Goal: Check status: Check status

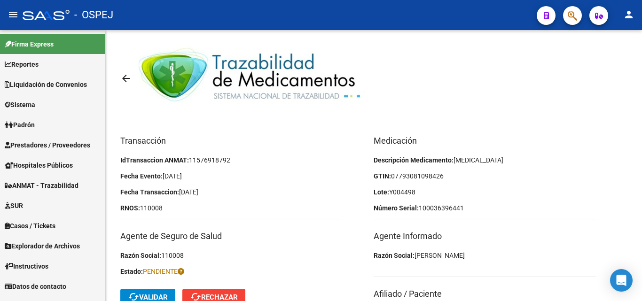
scroll to position [94, 0]
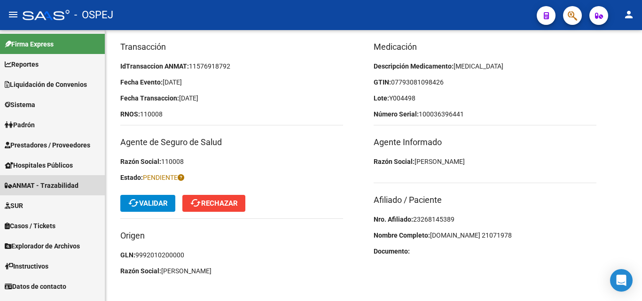
click at [50, 184] on span "ANMAT - Trazabilidad" at bounding box center [42, 185] width 74 height 10
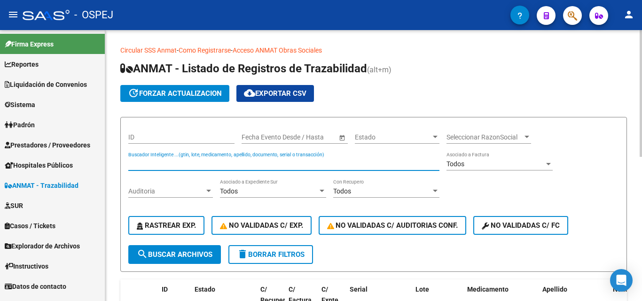
click at [153, 162] on input "Buscador Inteligente ...(gtin, lote, medicamento, apellido, documento, serial o…" at bounding box center [283, 164] width 311 height 8
type input "100036396441"
click at [175, 255] on span "search Buscar Archivos" at bounding box center [175, 254] width 76 height 8
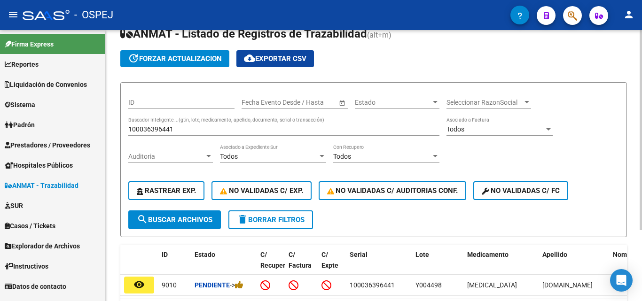
scroll to position [47, 0]
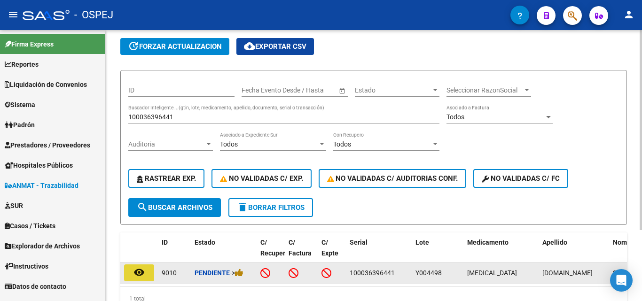
click at [138, 275] on mat-icon "remove_red_eye" at bounding box center [138, 272] width 11 height 11
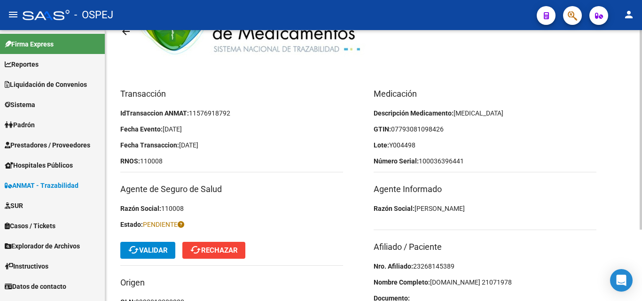
scroll to position [97, 0]
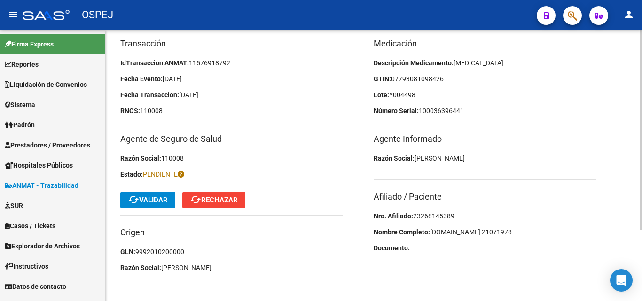
click at [435, 217] on span "23268145389" at bounding box center [433, 216] width 41 height 8
copy span "23268145389"
click at [141, 196] on span "cached Validar" at bounding box center [148, 200] width 40 height 8
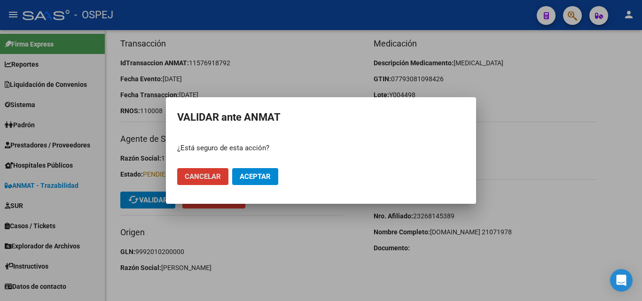
click at [260, 174] on span "Aceptar" at bounding box center [255, 176] width 31 height 8
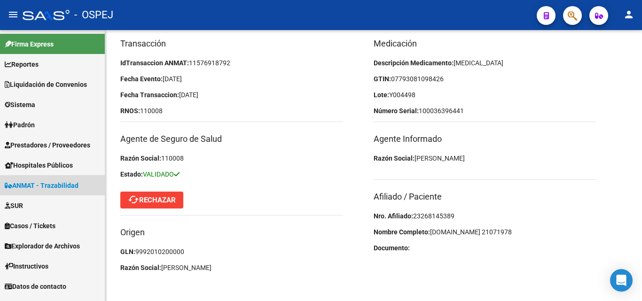
click at [44, 185] on span "ANMAT - Trazabilidad" at bounding box center [42, 185] width 74 height 10
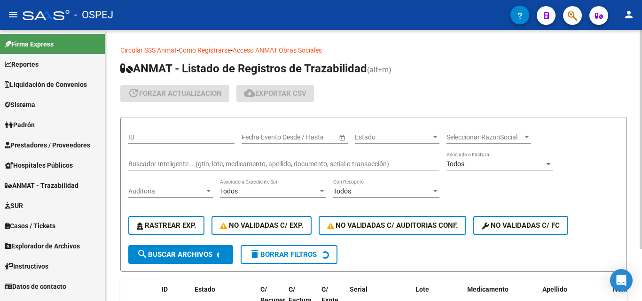
click at [167, 163] on input "Buscador Inteligente ...(gtin, lote, medicamento, apellido, documento, serial o…" at bounding box center [283, 164] width 311 height 8
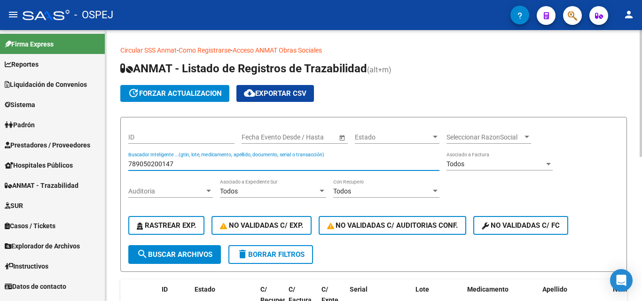
type input "789050200147"
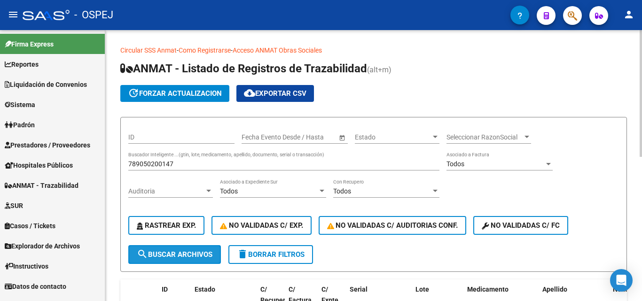
click at [179, 255] on span "search Buscar Archivos" at bounding box center [175, 254] width 76 height 8
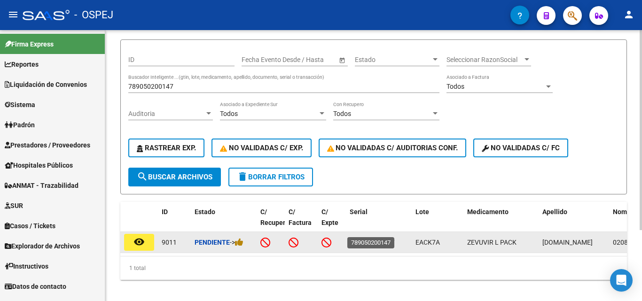
scroll to position [94, 0]
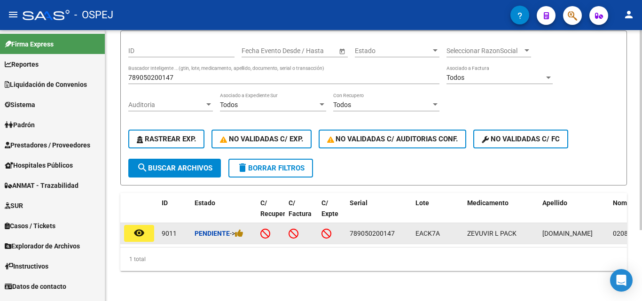
click at [141, 229] on mat-icon "remove_red_eye" at bounding box center [138, 232] width 11 height 11
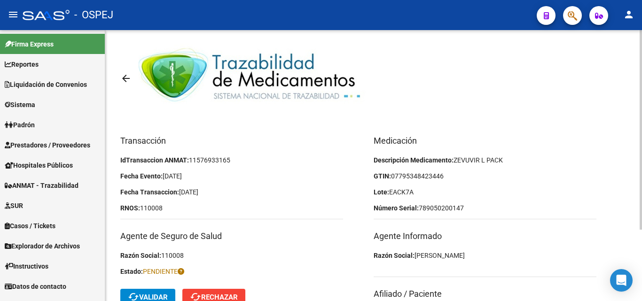
scroll to position [94, 0]
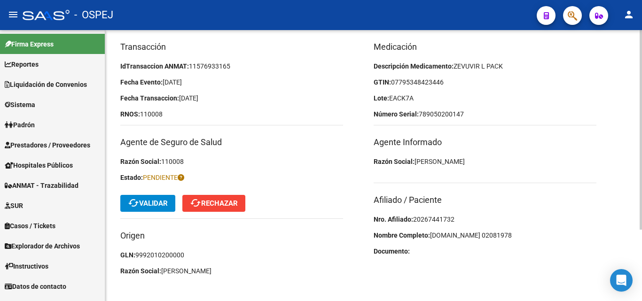
click at [435, 214] on p "Nro. Afiliado: 20267441732" at bounding box center [484, 219] width 223 height 10
click at [433, 217] on span "20267441732" at bounding box center [433, 220] width 41 height 8
copy span "20267441732"
click at [450, 236] on span "[DOMAIN_NAME] 02081978" at bounding box center [471, 236] width 82 height 8
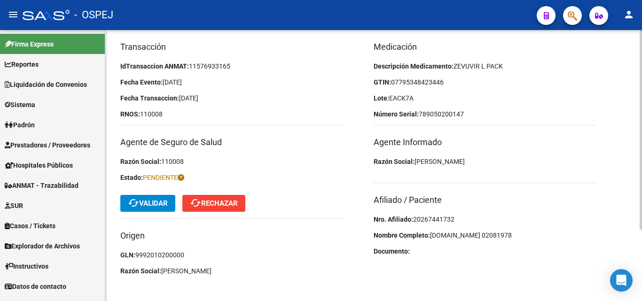
click at [502, 147] on h3 "Agente Informado" at bounding box center [484, 142] width 223 height 13
click at [136, 204] on mat-icon "cached" at bounding box center [133, 202] width 11 height 11
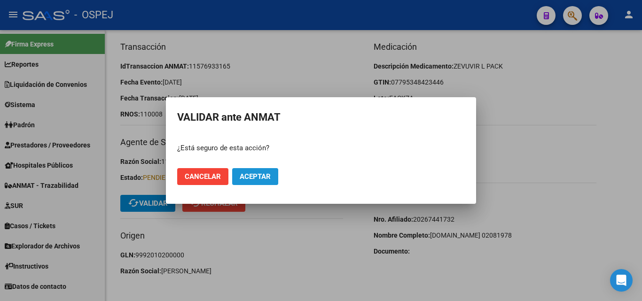
click at [257, 175] on span "Aceptar" at bounding box center [255, 176] width 31 height 8
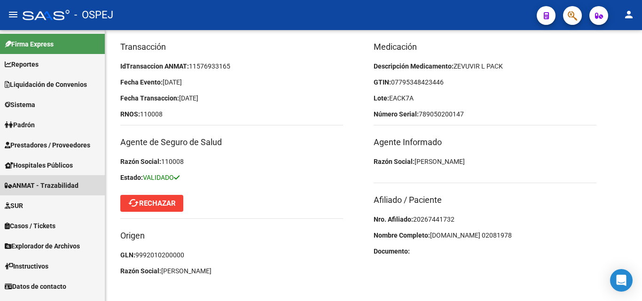
click at [68, 179] on link "ANMAT - Trazabilidad" at bounding box center [52, 185] width 105 height 20
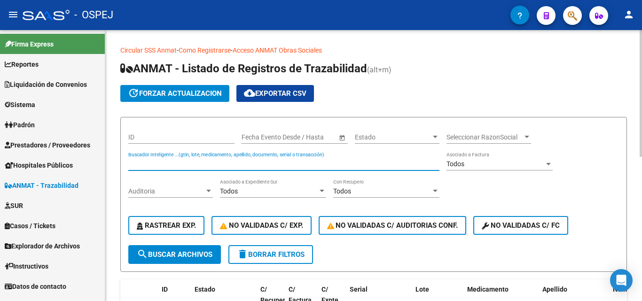
click at [149, 164] on input "Buscador Inteligente ...(gtin, lote, medicamento, apellido, documento, serial o…" at bounding box center [283, 164] width 311 height 8
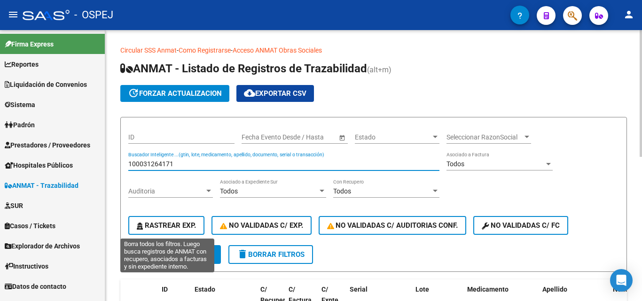
type input "100031264171"
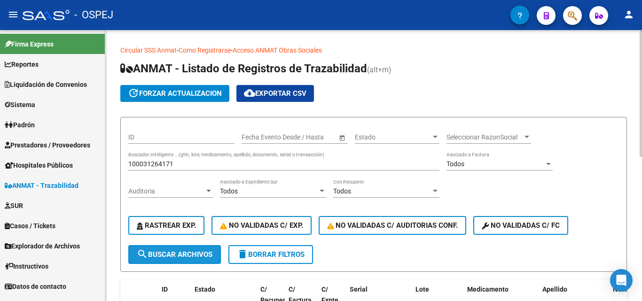
click at [201, 253] on span "search Buscar Archivos" at bounding box center [175, 254] width 76 height 8
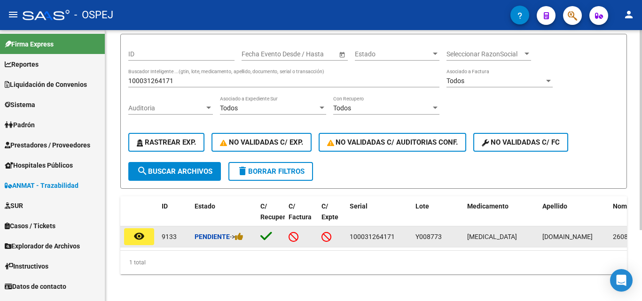
scroll to position [96, 0]
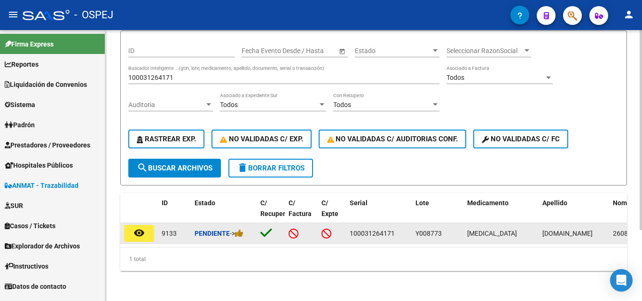
click at [129, 225] on button "remove_red_eye" at bounding box center [139, 233] width 30 height 17
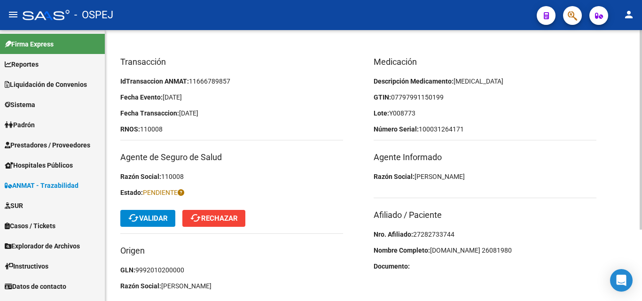
scroll to position [94, 0]
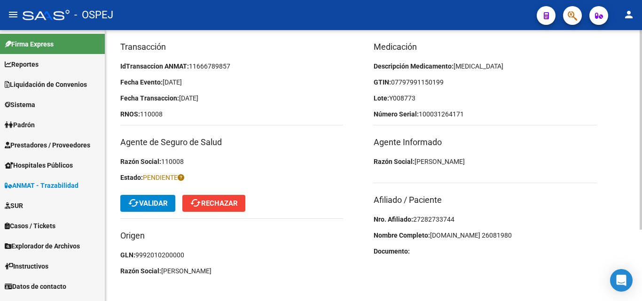
click at [434, 217] on span "27282733744" at bounding box center [433, 220] width 41 height 8
copy span "27282733744"
